Goal: Go to known website: Access a specific website the user already knows

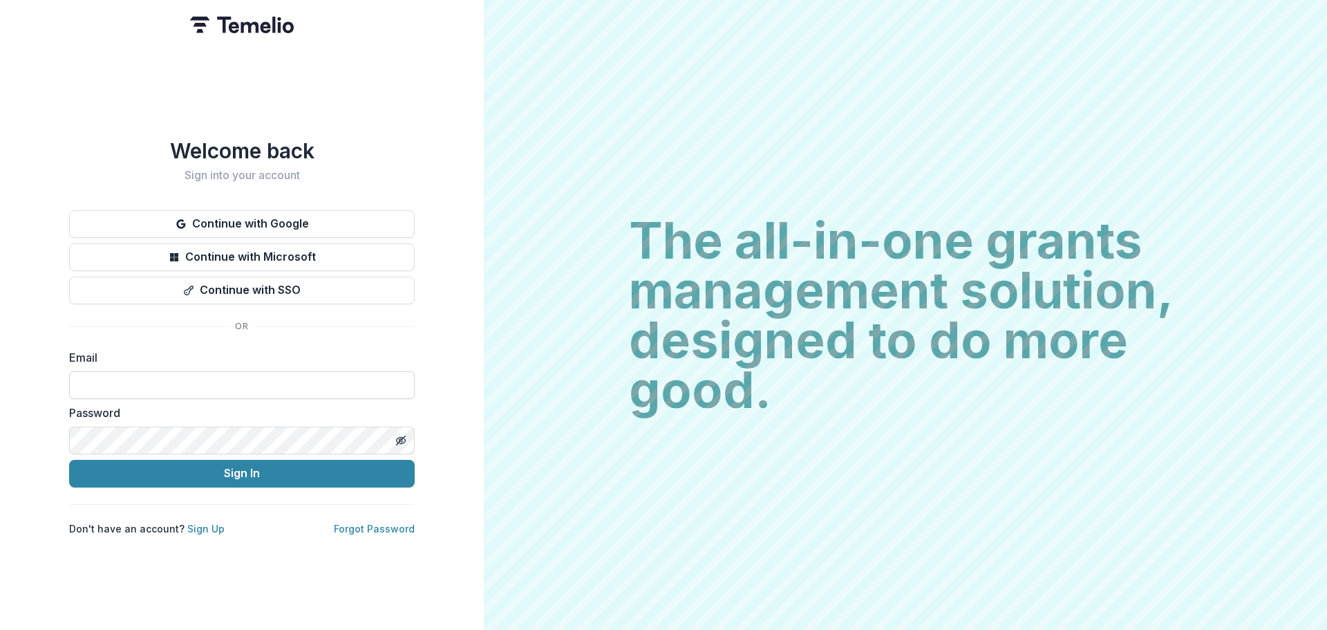
drag, startPoint x: 177, startPoint y: 372, endPoint x: 201, endPoint y: 388, distance: 29.0
click at [177, 372] on input at bounding box center [242, 385] width 346 height 28
click at [203, 384] on input at bounding box center [242, 385] width 346 height 28
type input "**********"
click at [69, 460] on button "Sign In" at bounding box center [242, 474] width 346 height 28
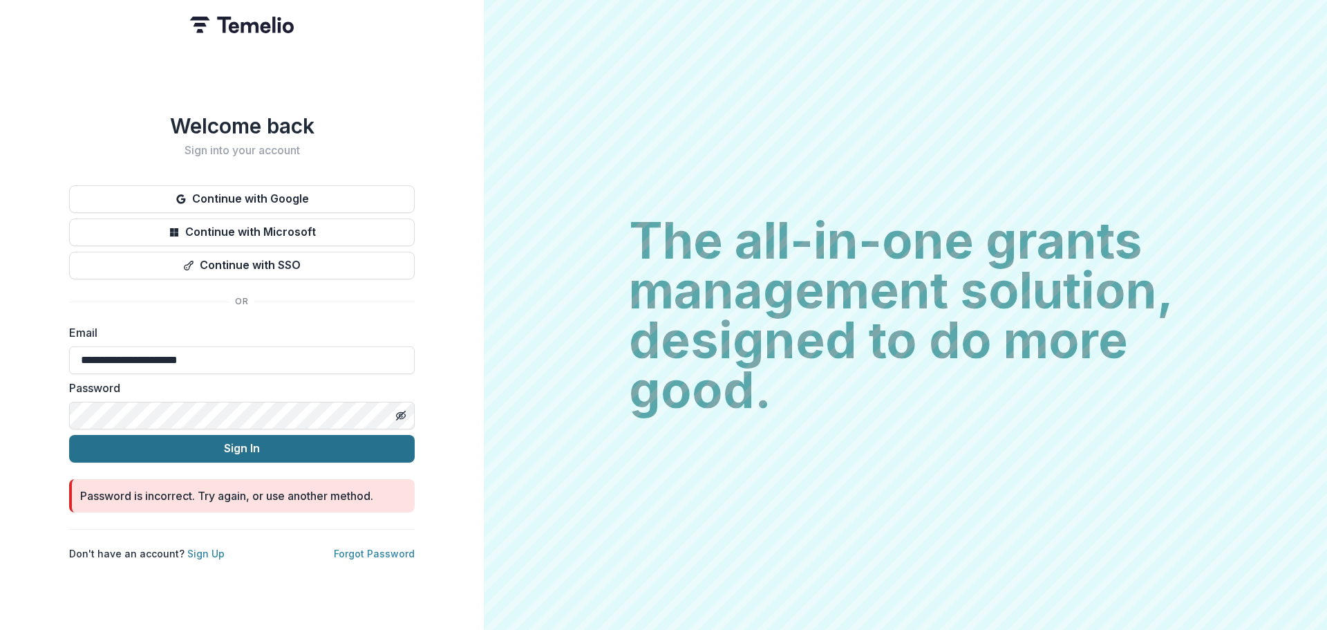
click at [100, 439] on button "Sign In" at bounding box center [242, 449] width 346 height 28
click at [286, 449] on button "Sign In" at bounding box center [242, 449] width 346 height 28
